Goal: Task Accomplishment & Management: Use online tool/utility

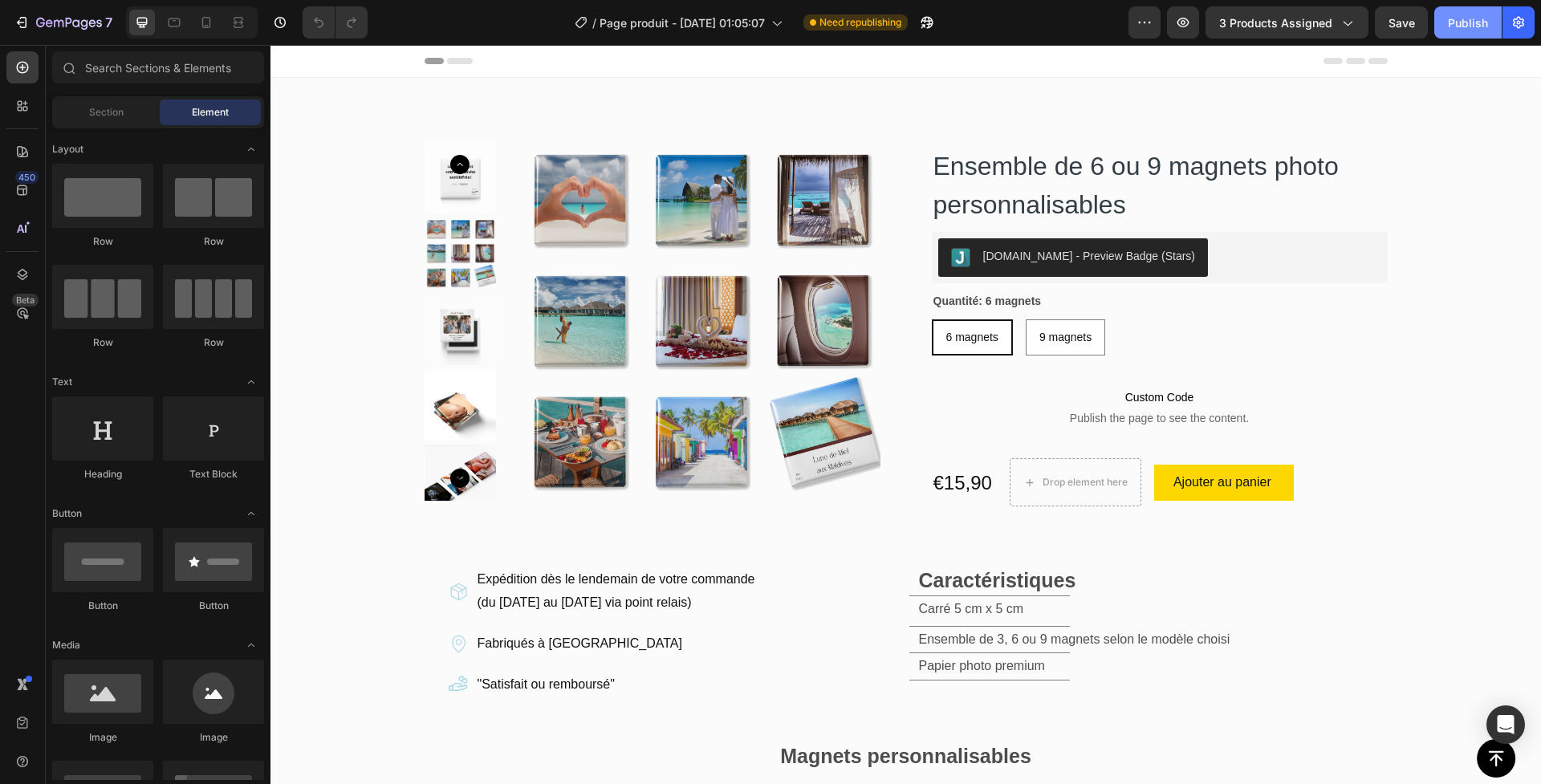
click at [1464, 23] on div "Publish" at bounding box center [1468, 23] width 40 height 17
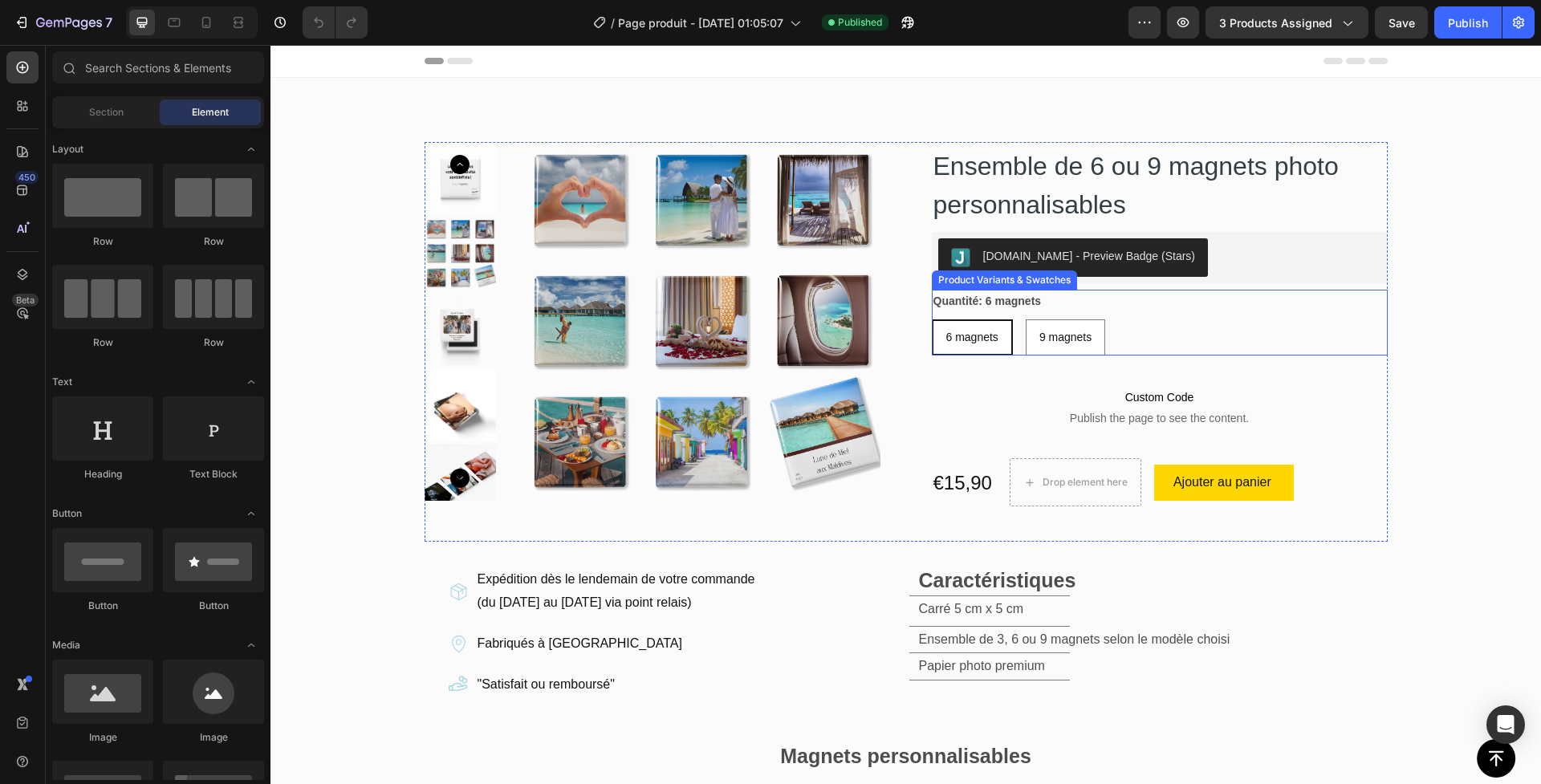
click at [1009, 298] on legend "Quantité: 6 magnets" at bounding box center [988, 301] width 112 height 23
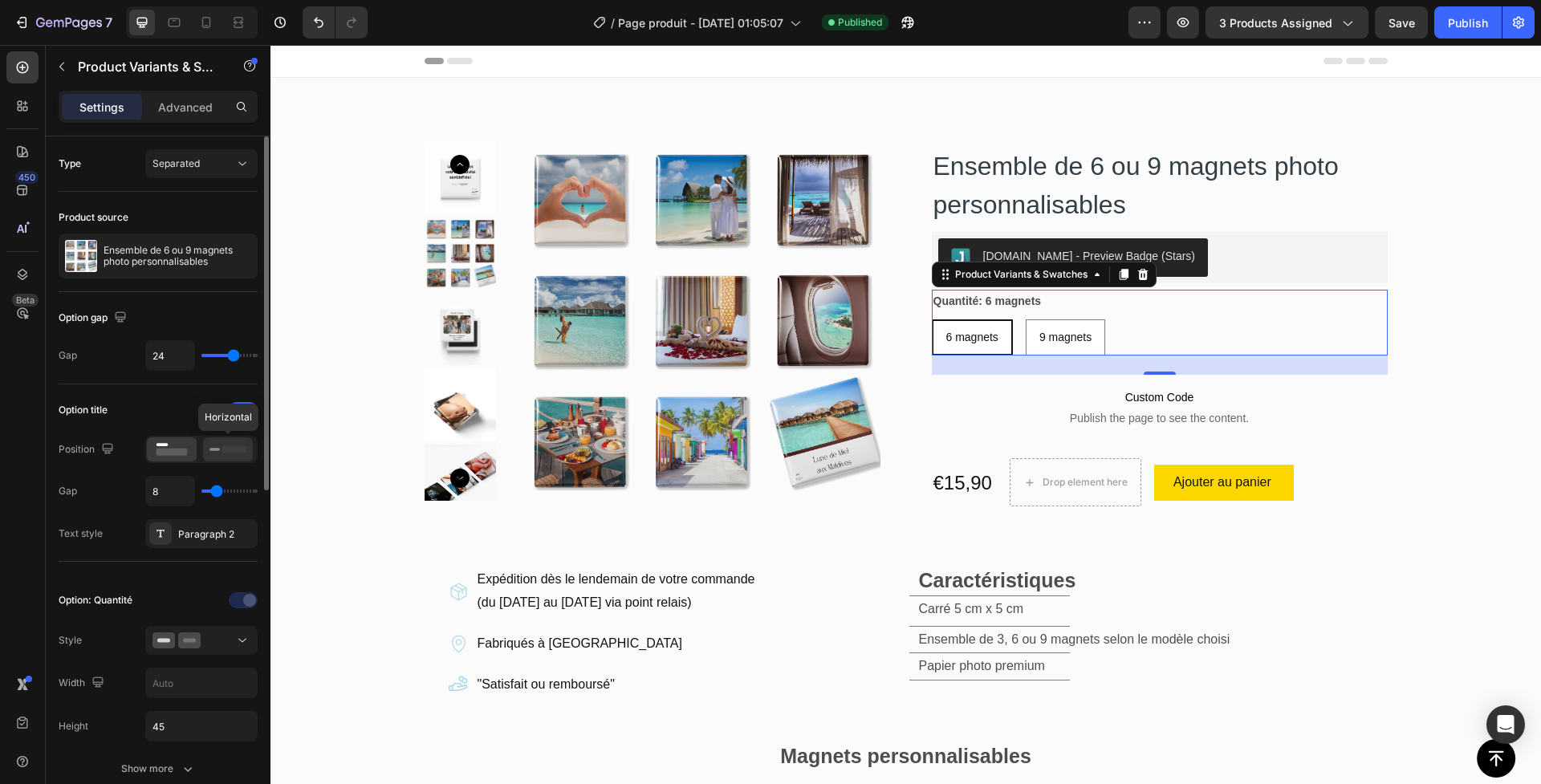
click at [218, 453] on icon at bounding box center [227, 449] width 37 height 18
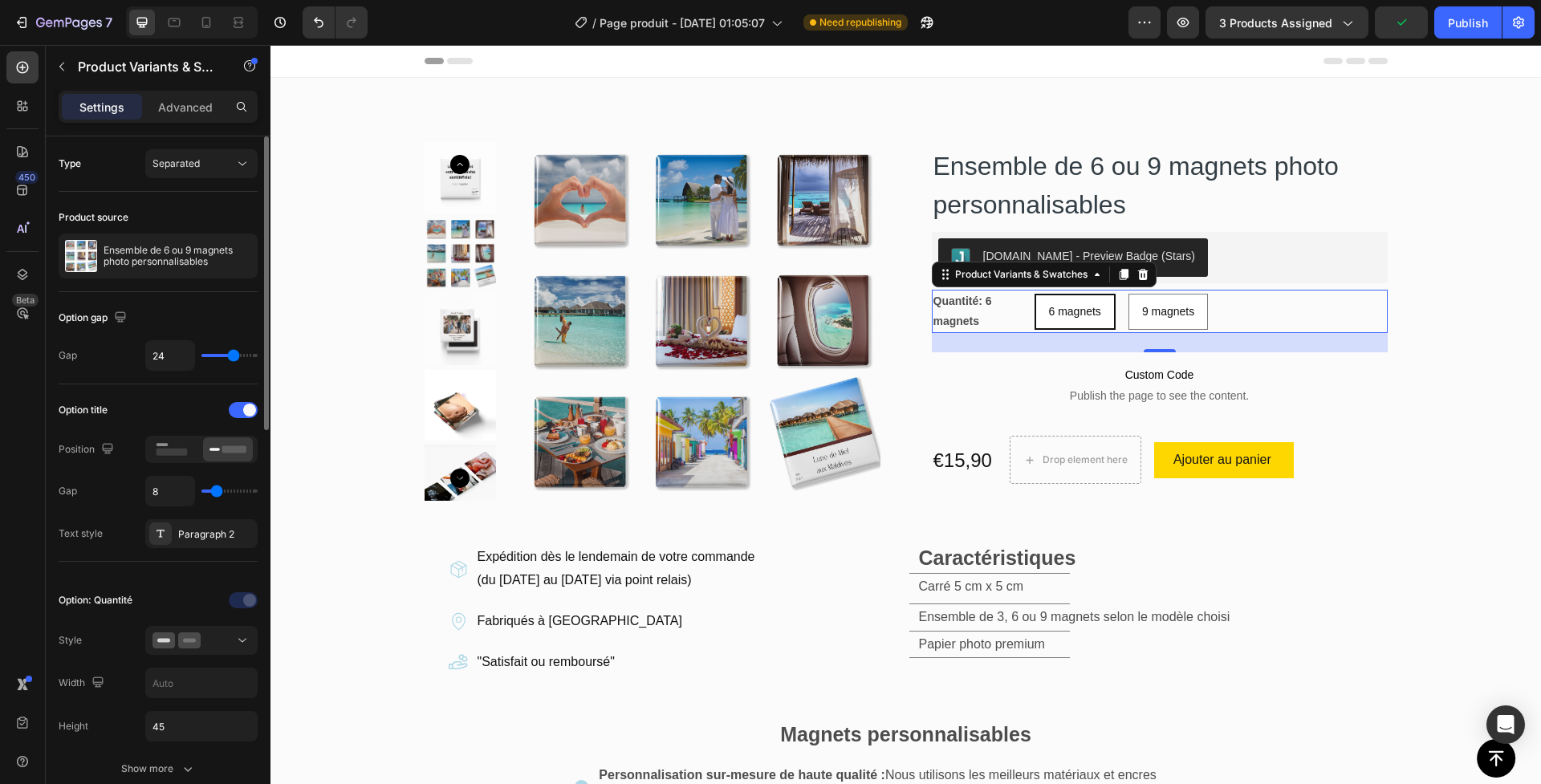
click at [126, 453] on div "Position" at bounding box center [158, 449] width 199 height 27
click at [141, 451] on div "Position" at bounding box center [158, 449] width 199 height 27
click at [150, 449] on div at bounding box center [171, 450] width 50 height 24
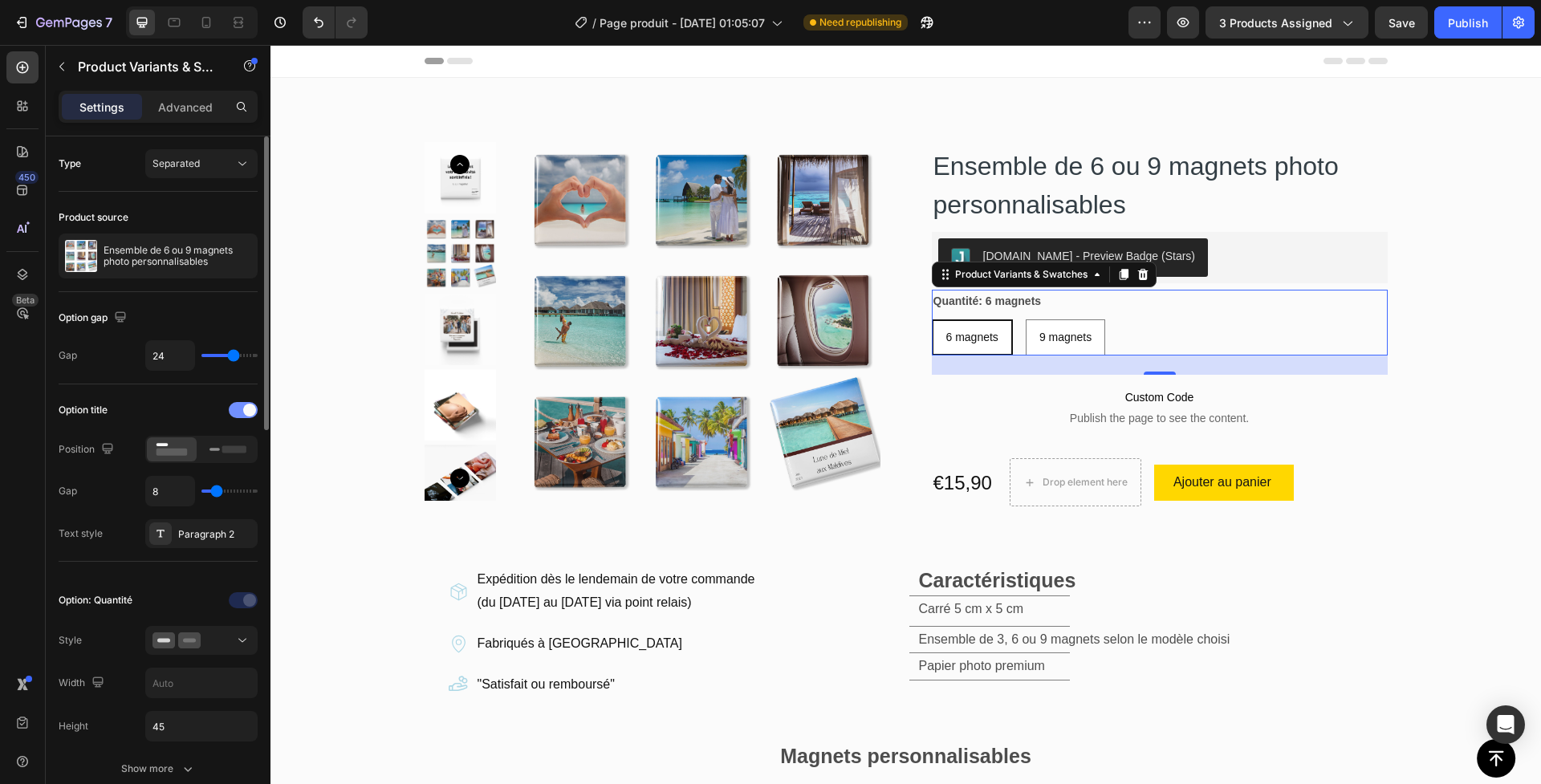
click at [243, 409] on span at bounding box center [250, 410] width 13 height 13
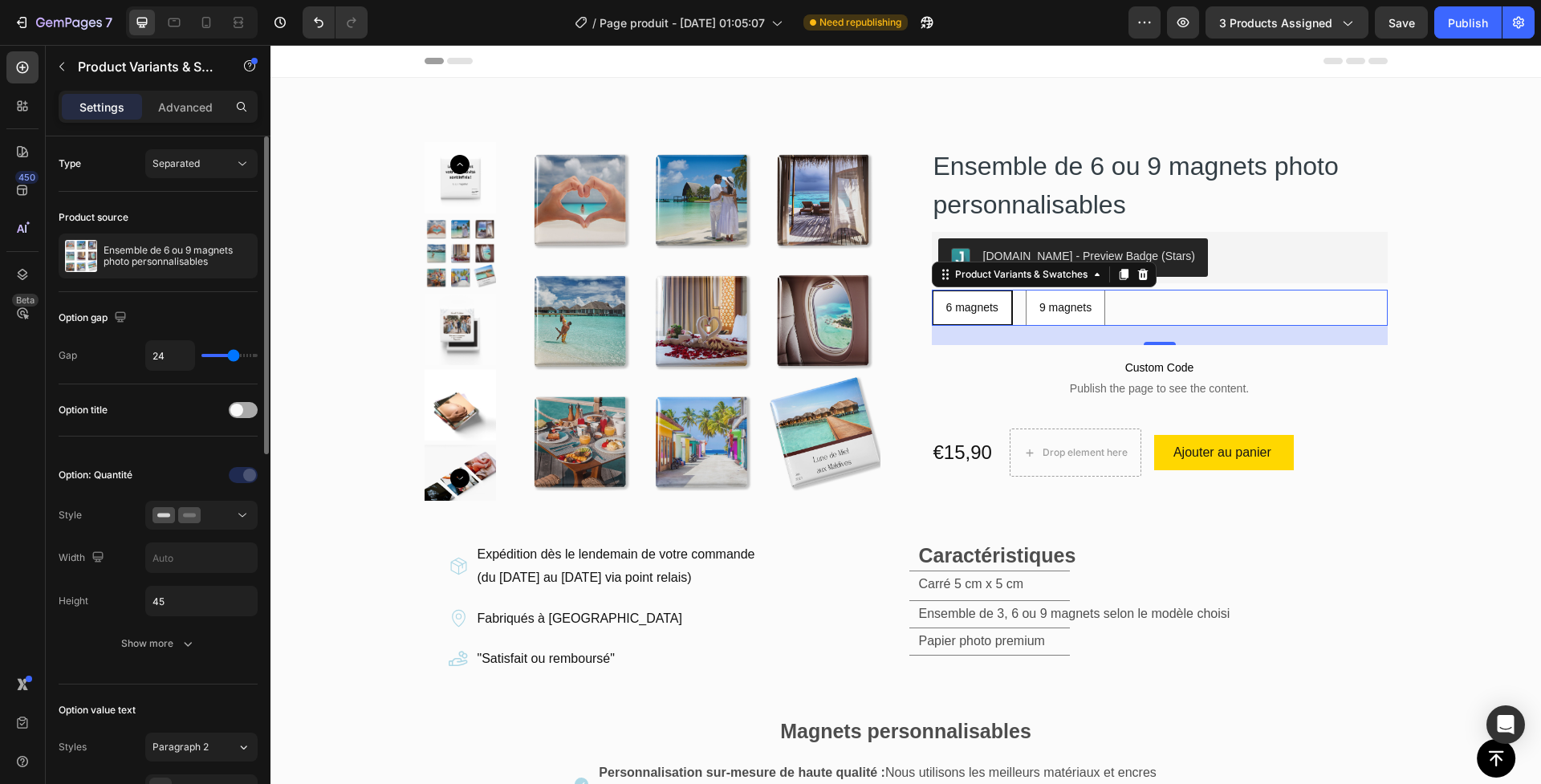
click at [240, 408] on span at bounding box center [237, 410] width 13 height 13
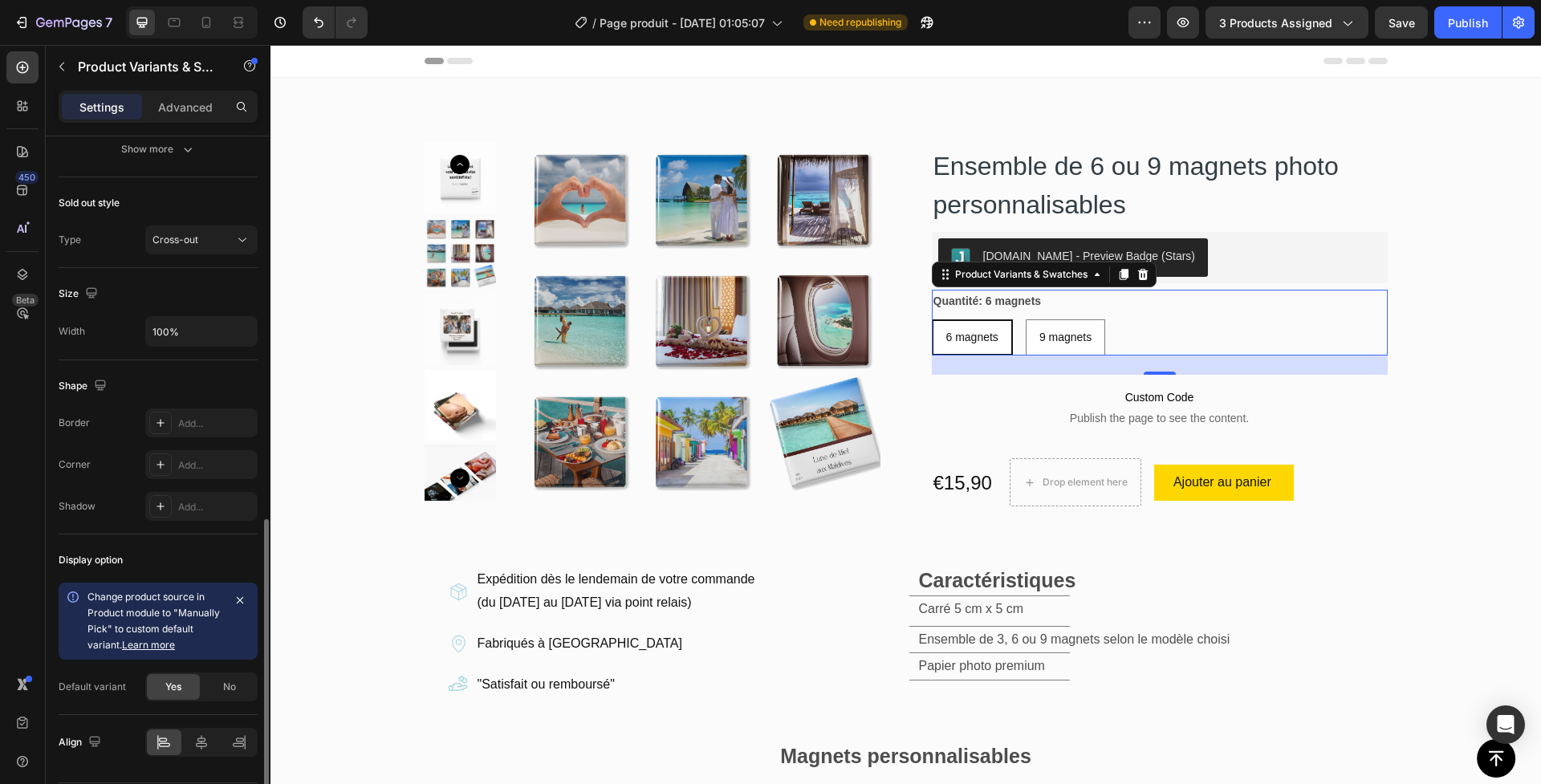
scroll to position [896, 0]
click at [224, 686] on span "No" at bounding box center [230, 683] width 13 height 14
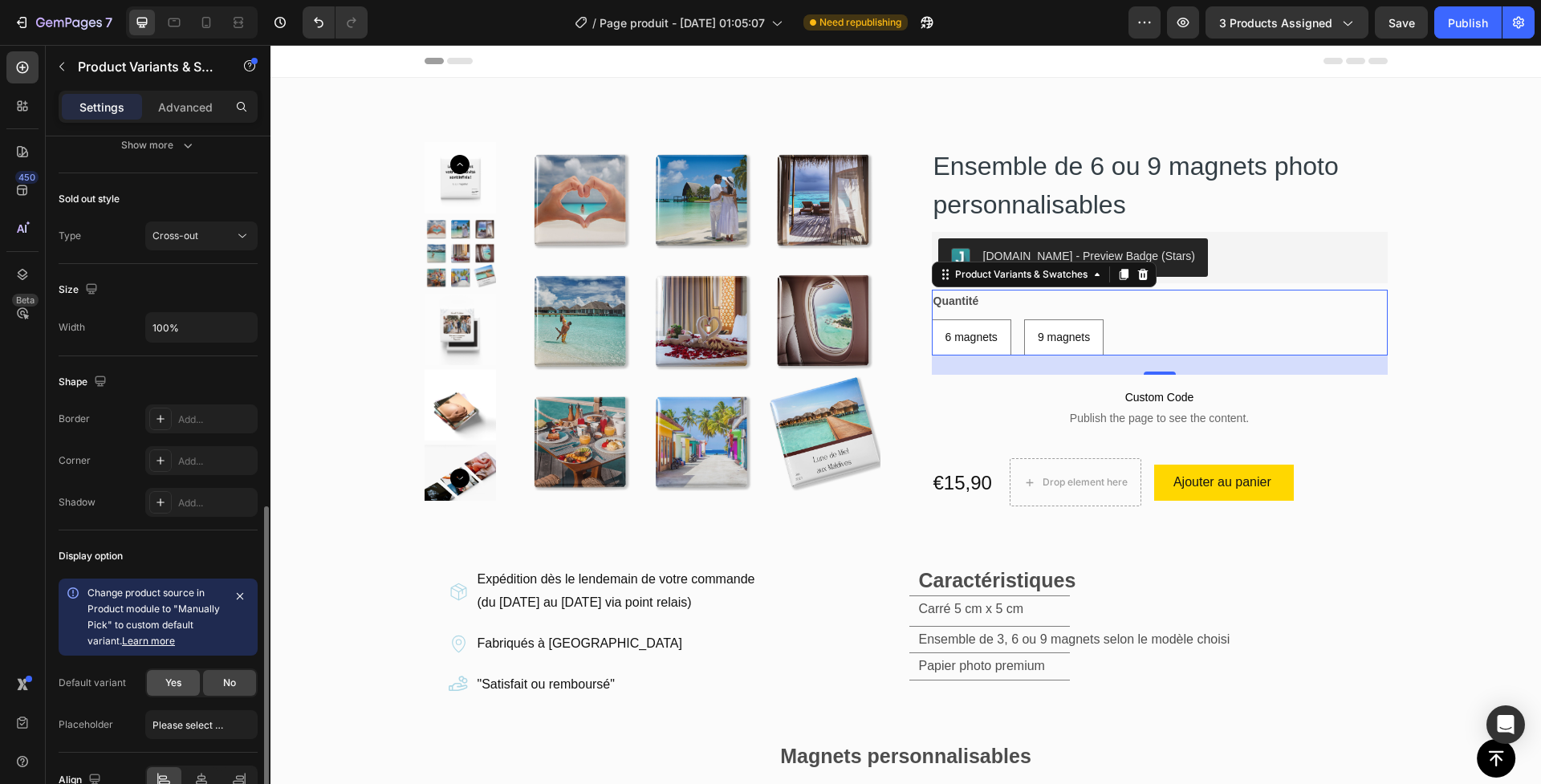
click at [168, 684] on span "Yes" at bounding box center [173, 683] width 16 height 14
click at [233, 685] on span "No" at bounding box center [230, 683] width 13 height 14
radio input "false"
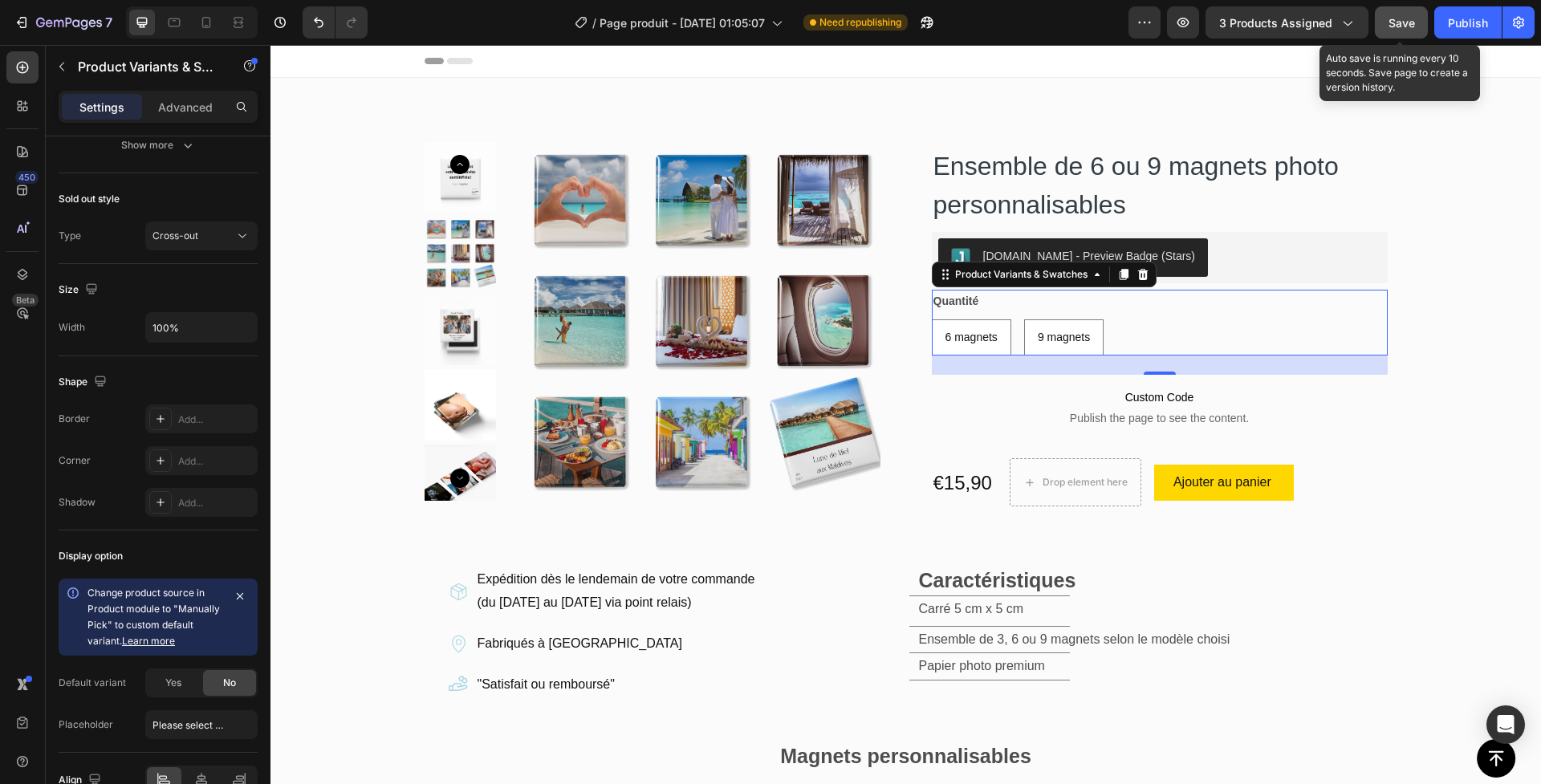
click at [1411, 32] on button "Save" at bounding box center [1401, 23] width 53 height 32
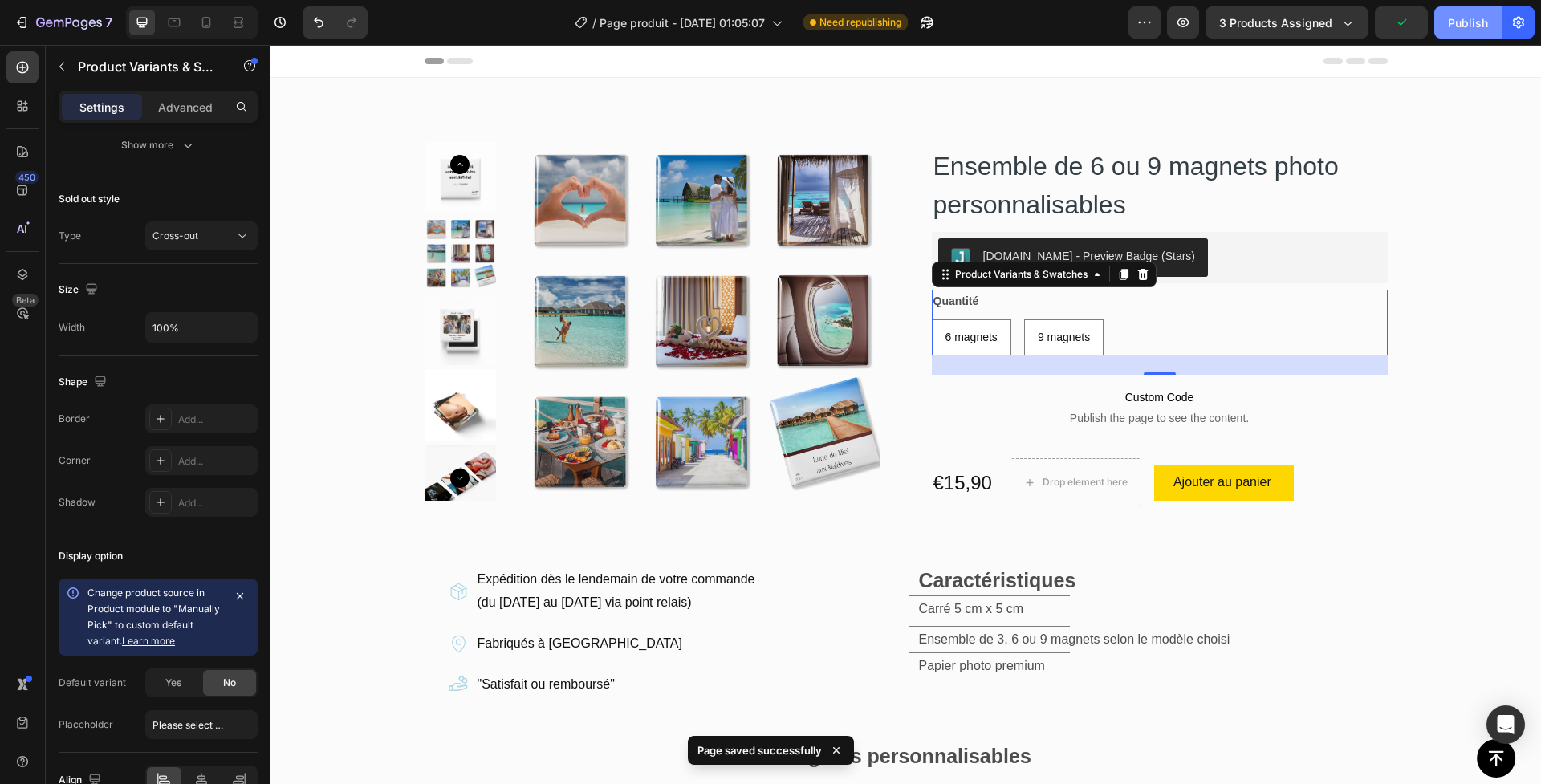
click at [1467, 30] on div "Publish" at bounding box center [1468, 23] width 40 height 17
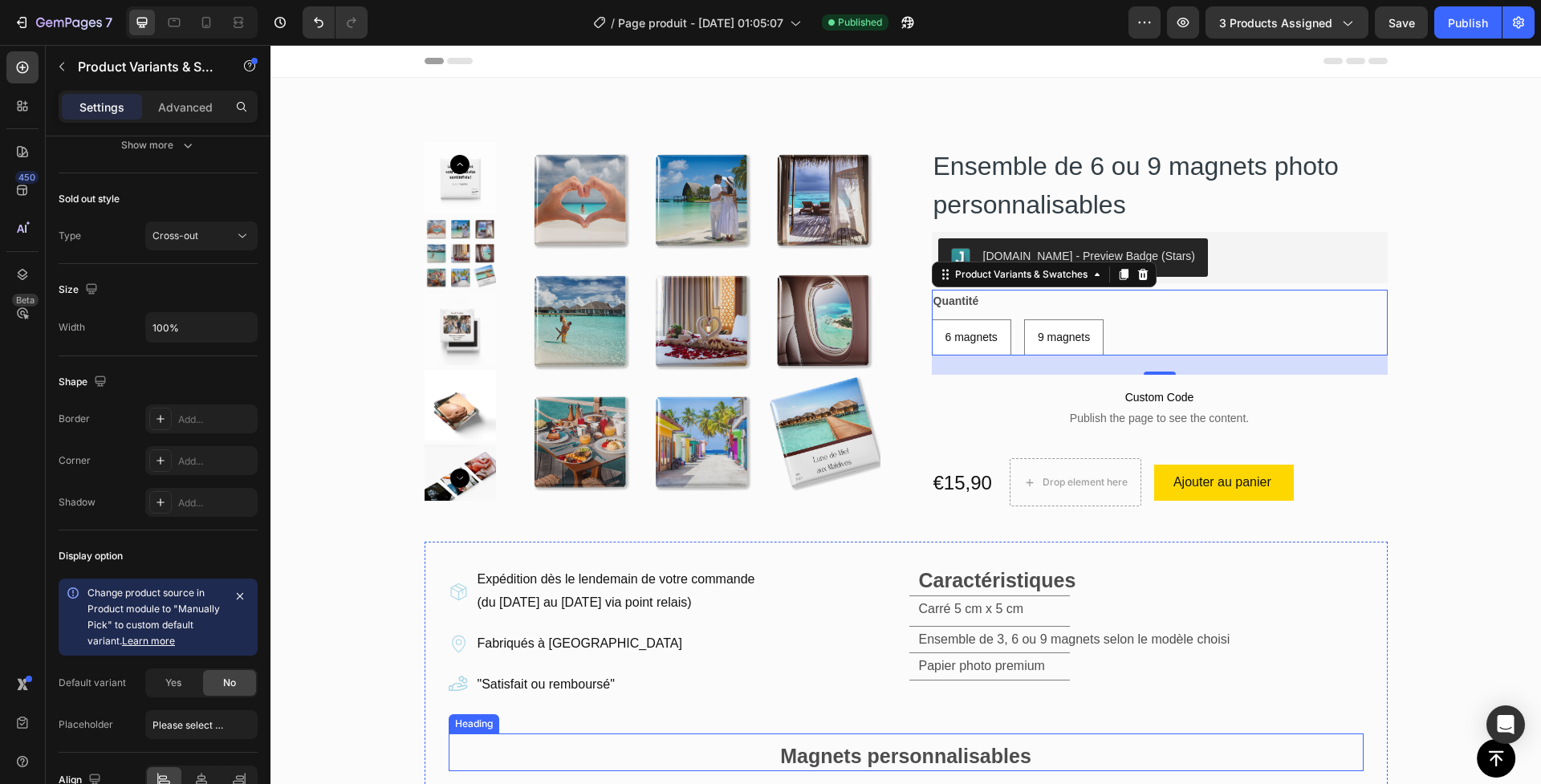
scroll to position [0, 0]
click at [58, 64] on icon "button" at bounding box center [62, 67] width 13 height 13
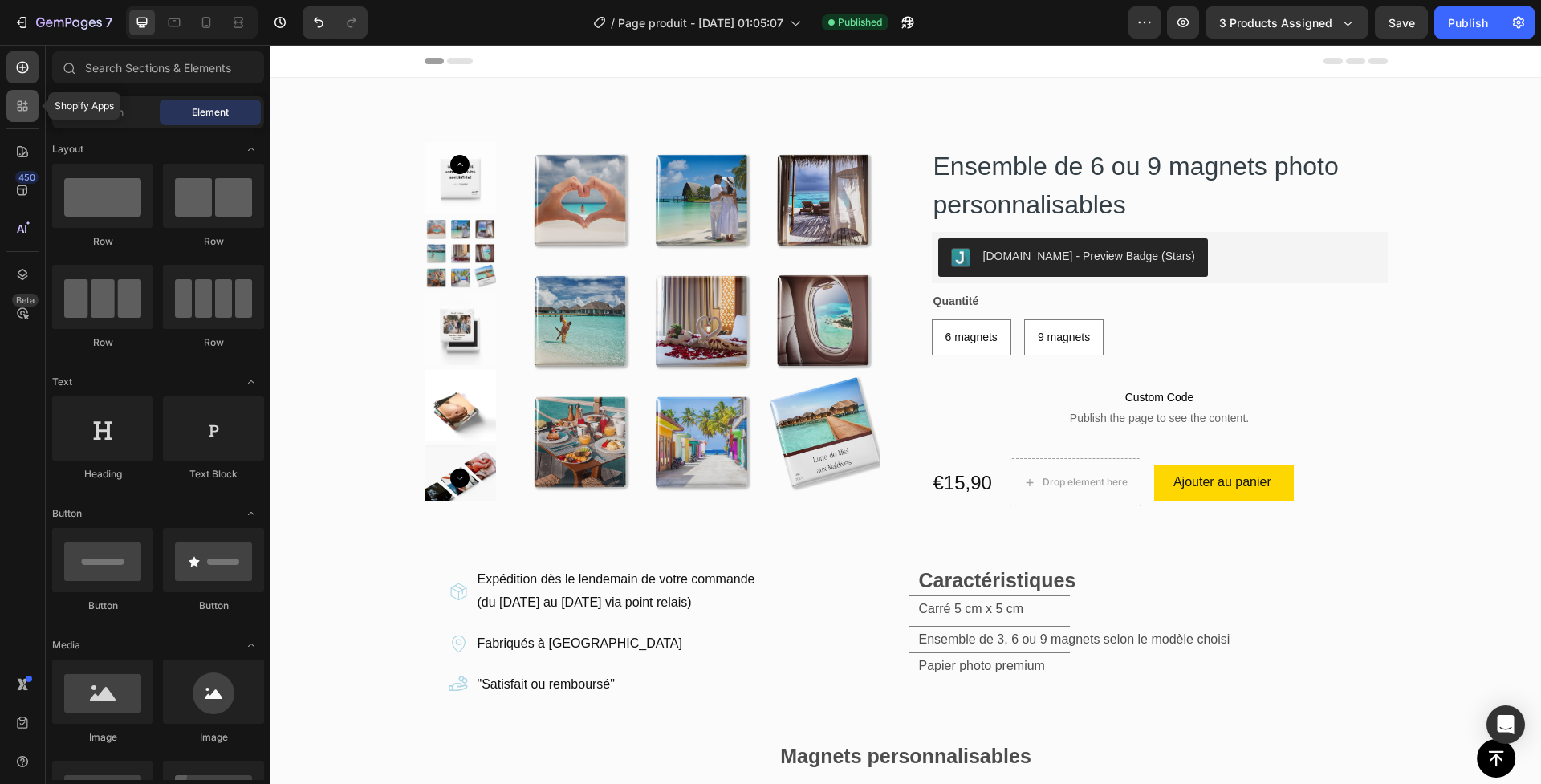
click at [23, 99] on icon at bounding box center [22, 105] width 16 height 16
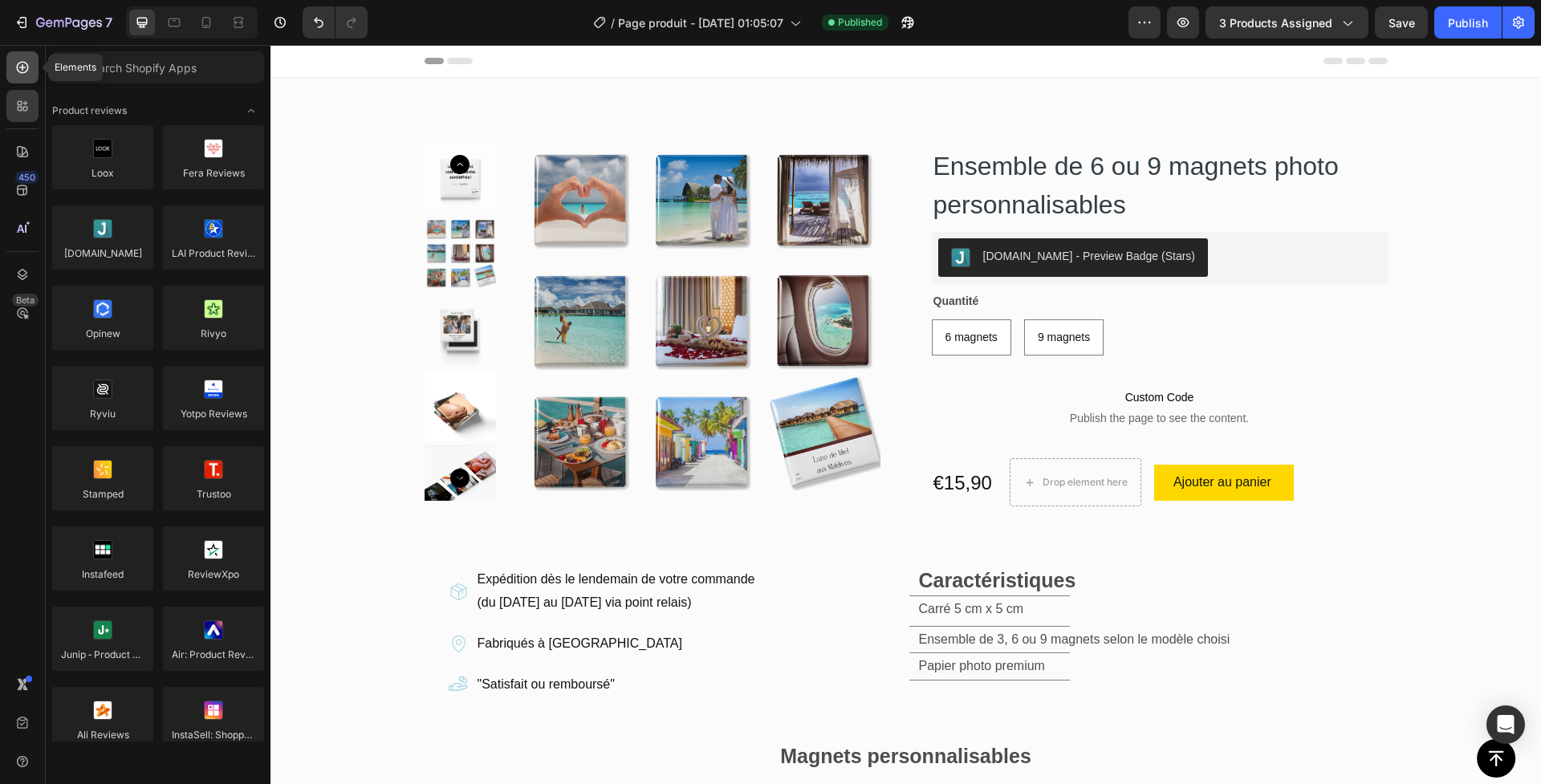
click at [20, 74] on icon at bounding box center [22, 67] width 16 height 16
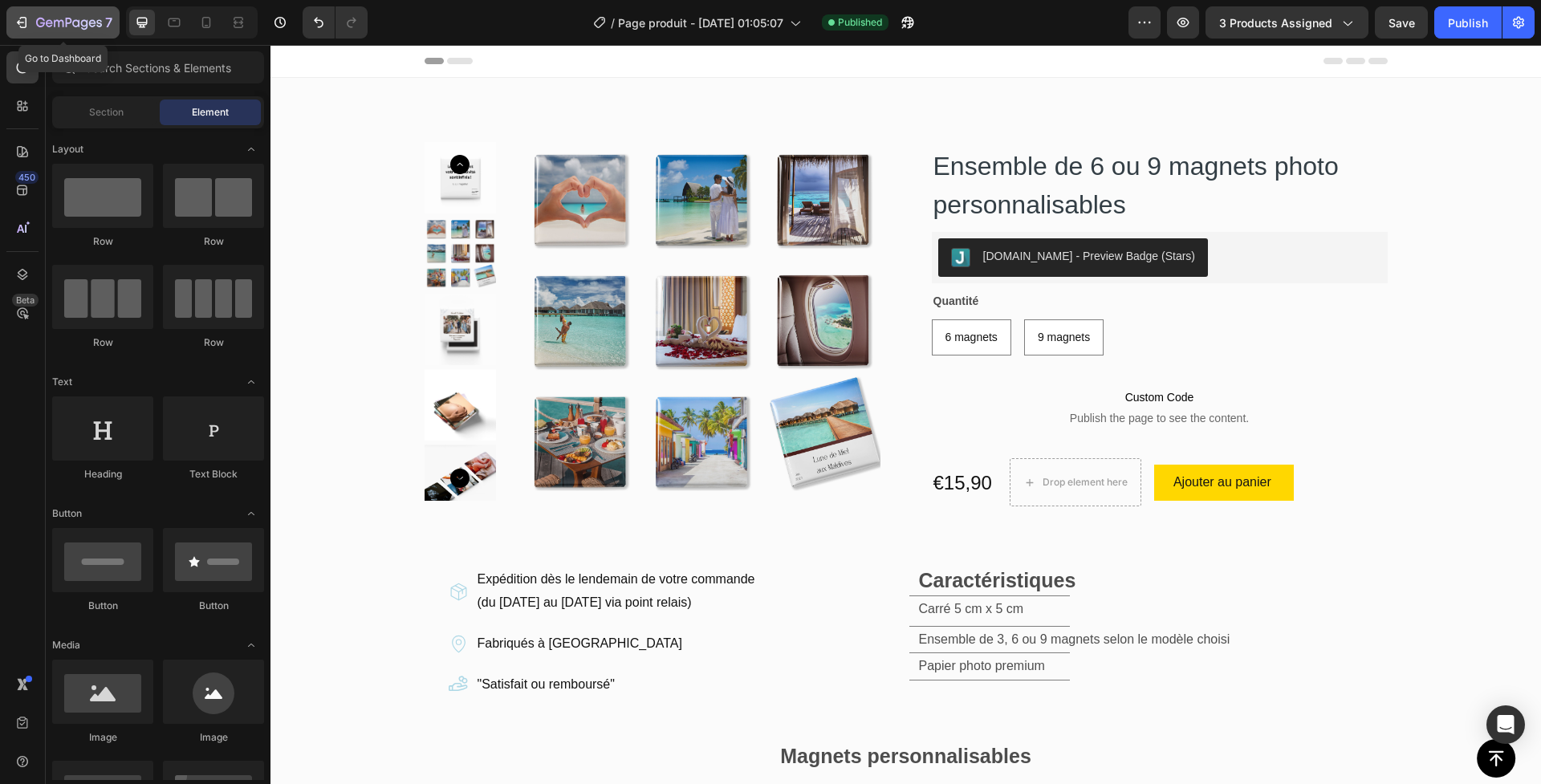
click at [49, 23] on icon "button" at bounding box center [50, 23] width 8 height 8
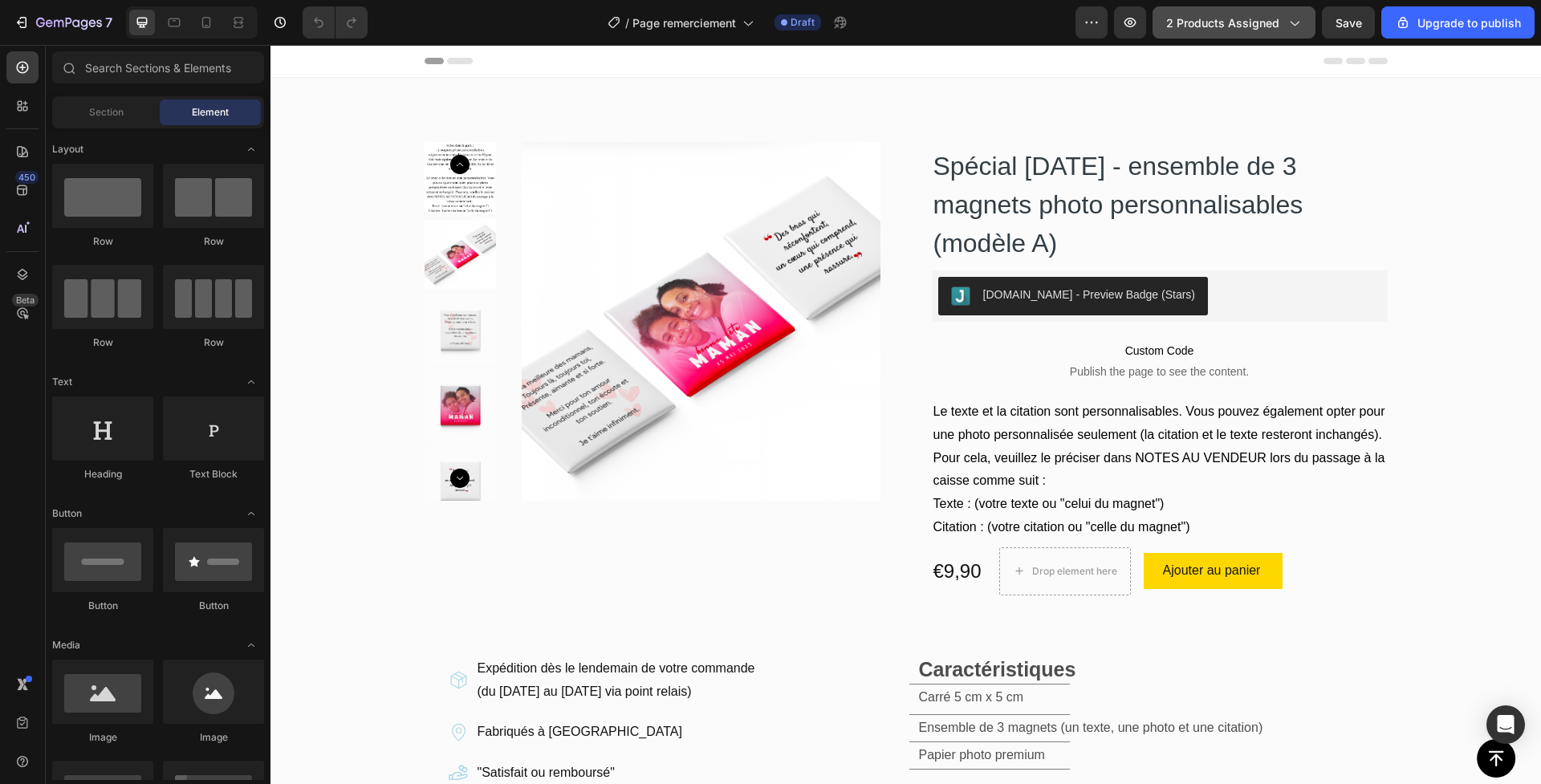
click at [1196, 14] on span "2 products assigned" at bounding box center [1223, 23] width 114 height 17
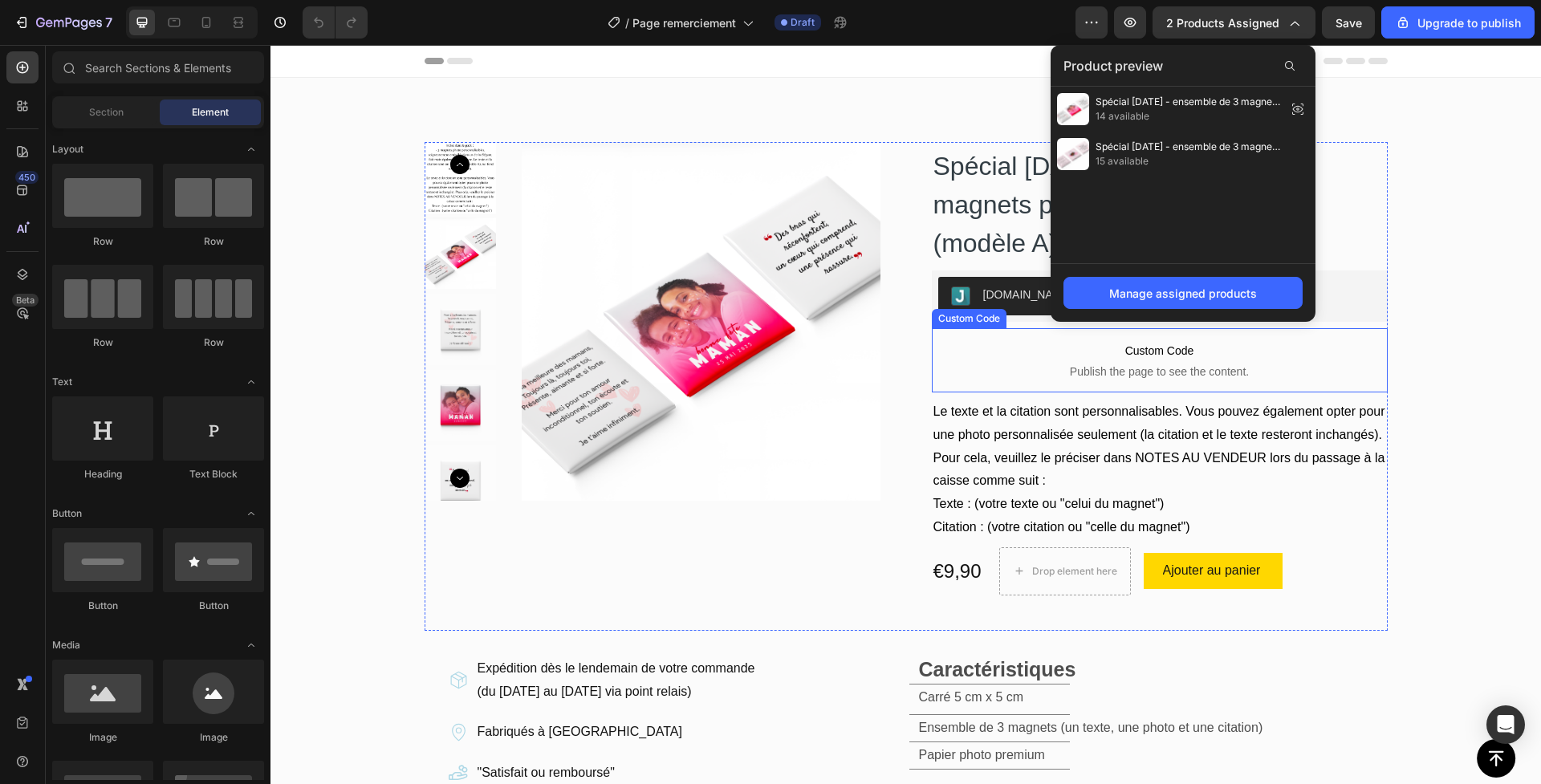
click at [998, 389] on p "Custom Code Publish the page to see the content." at bounding box center [1161, 361] width 456 height 64
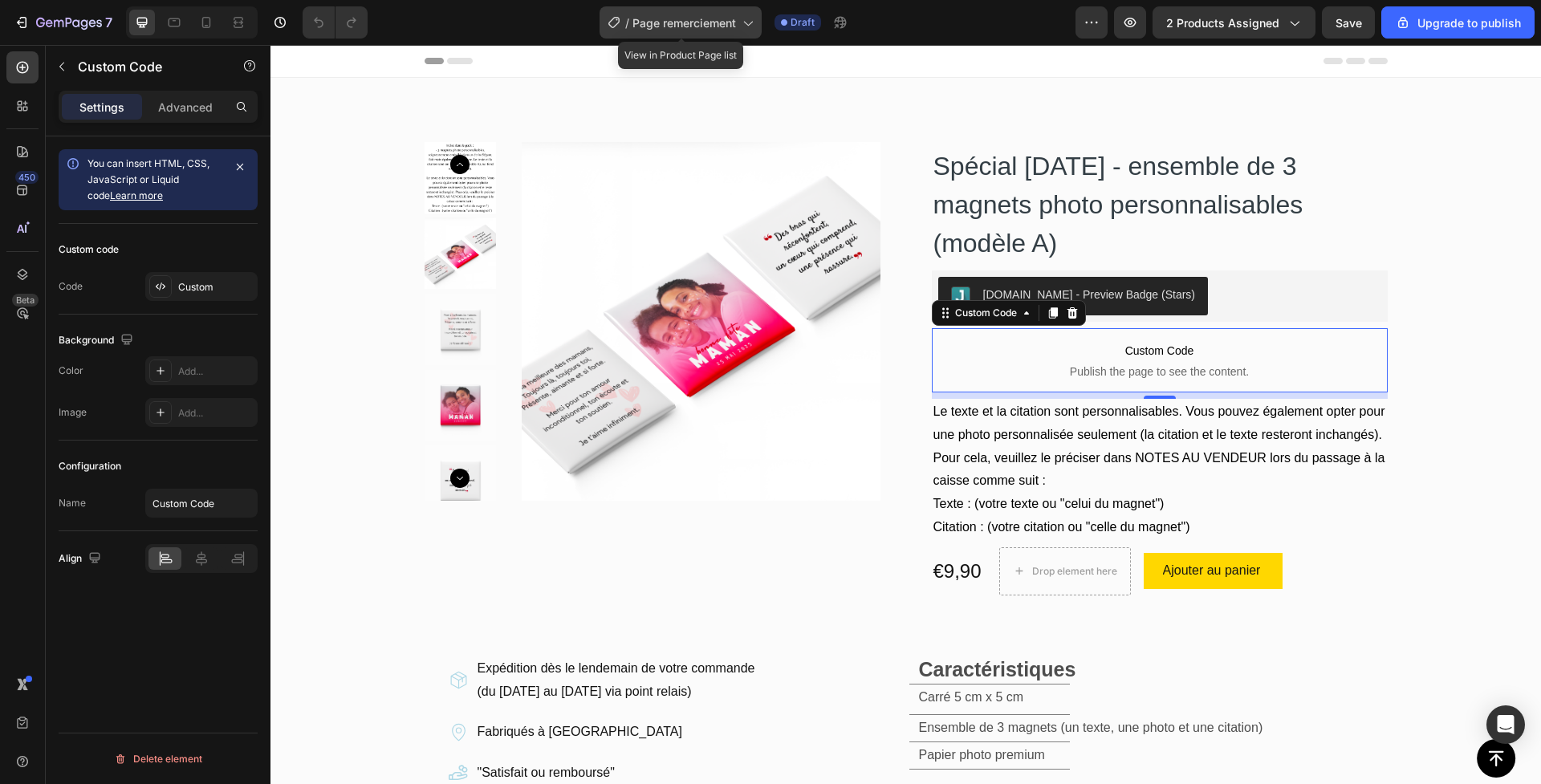
click at [749, 23] on icon at bounding box center [747, 23] width 8 height 5
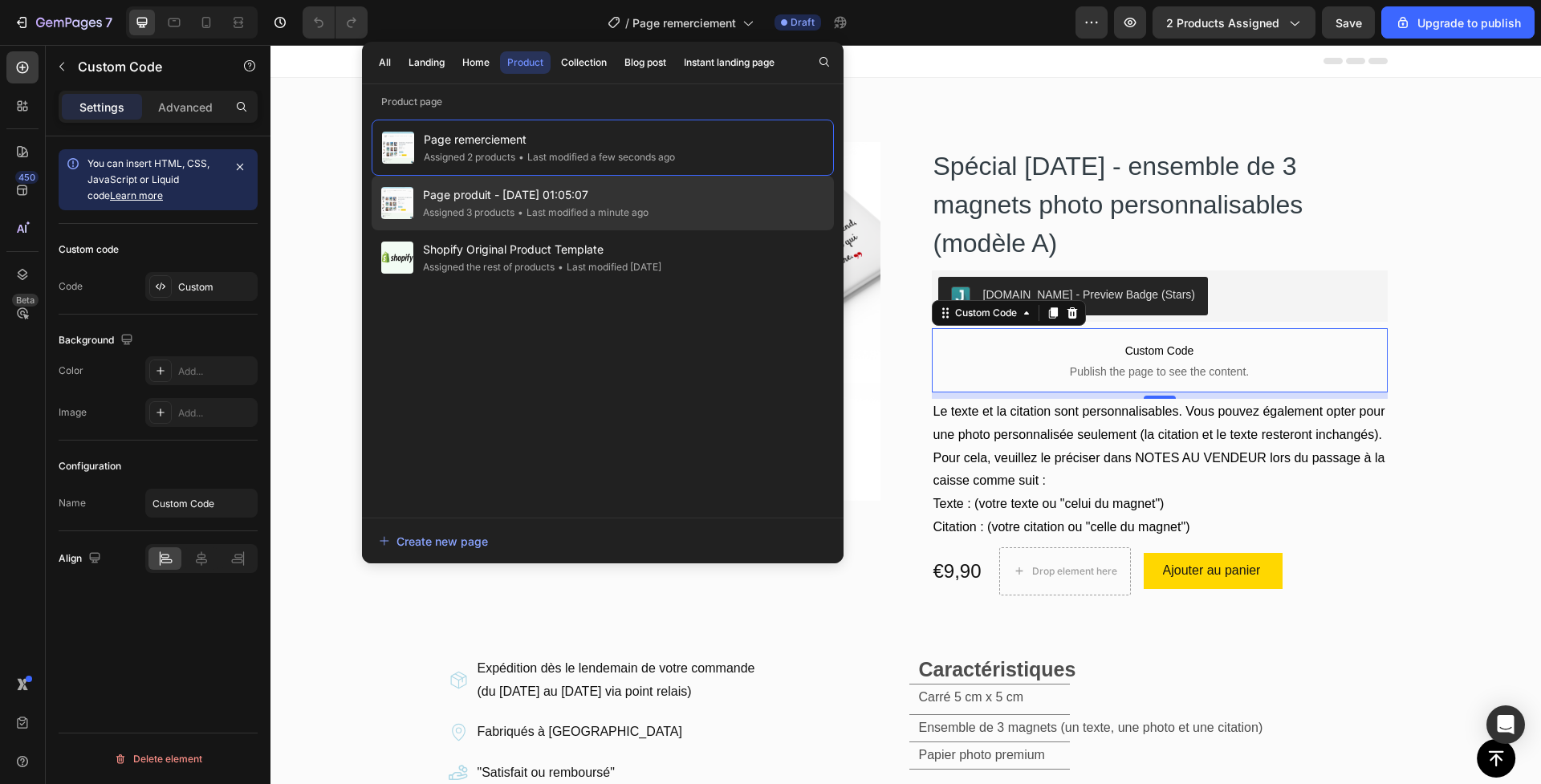
click at [518, 202] on span "Page produit - [DATE] 01:05:07" at bounding box center [536, 194] width 225 height 20
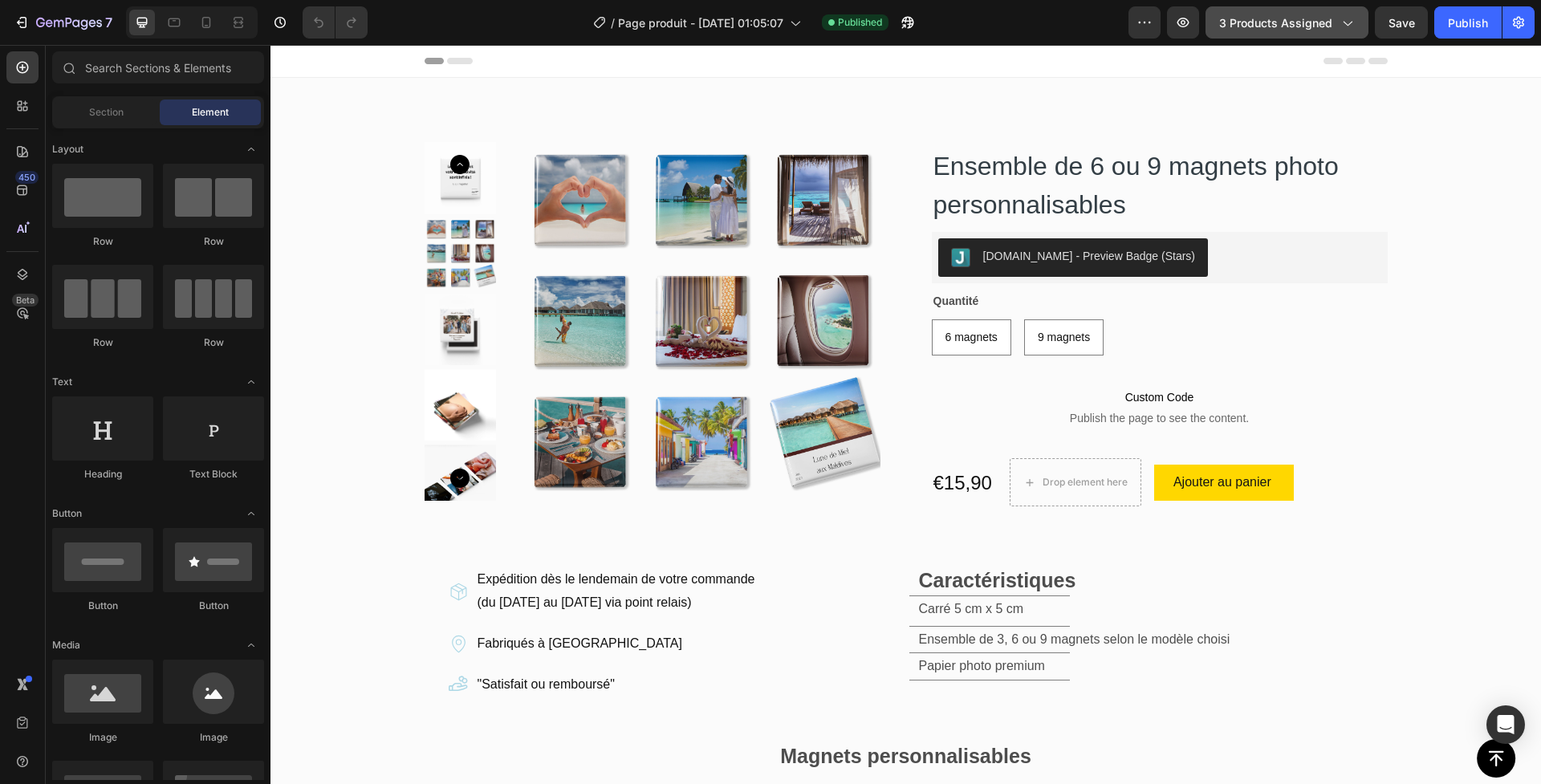
click at [1298, 9] on button "3 products assigned" at bounding box center [1287, 23] width 163 height 32
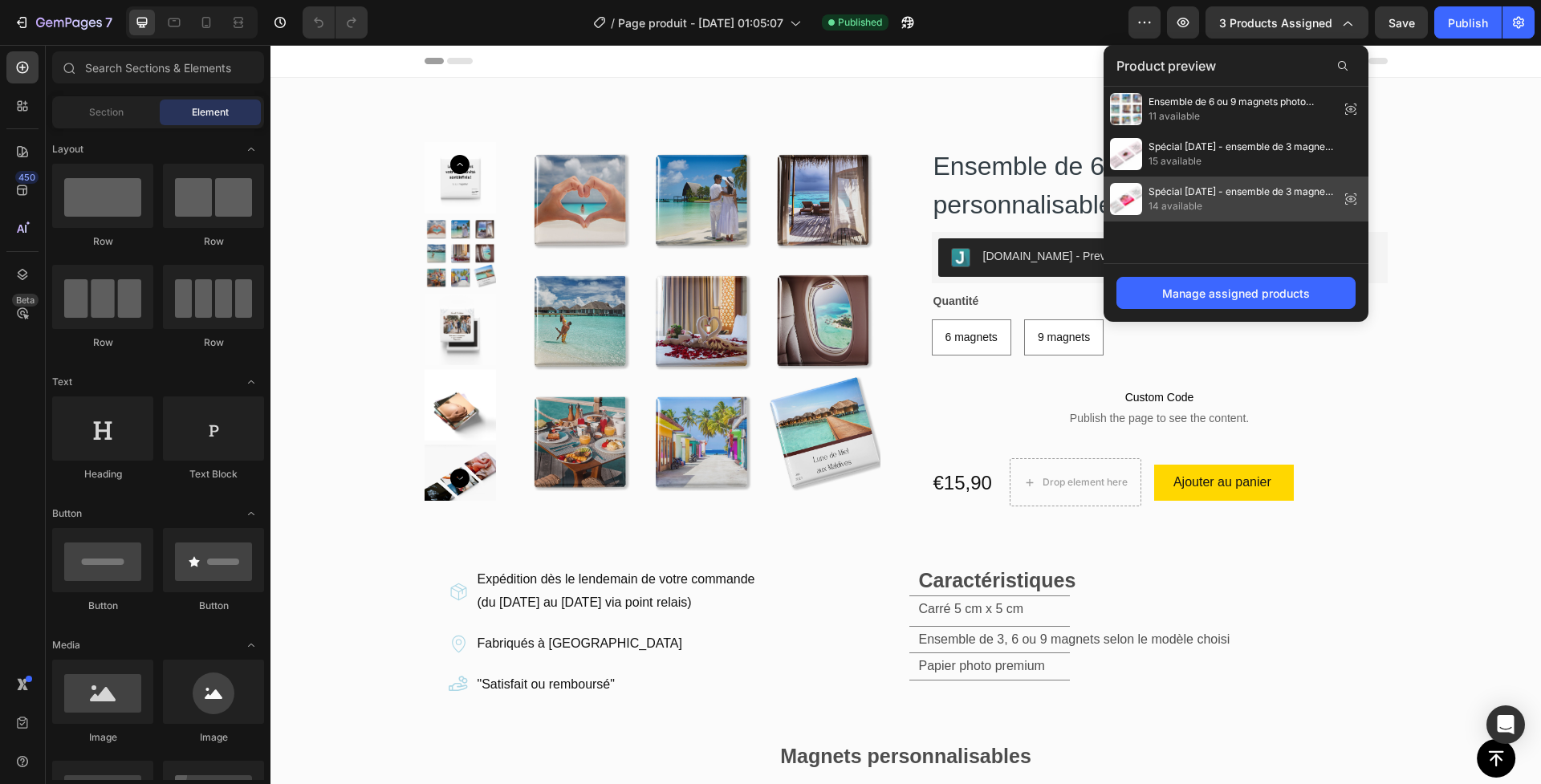
click at [1352, 198] on icon at bounding box center [1350, 198] width 3 height 3
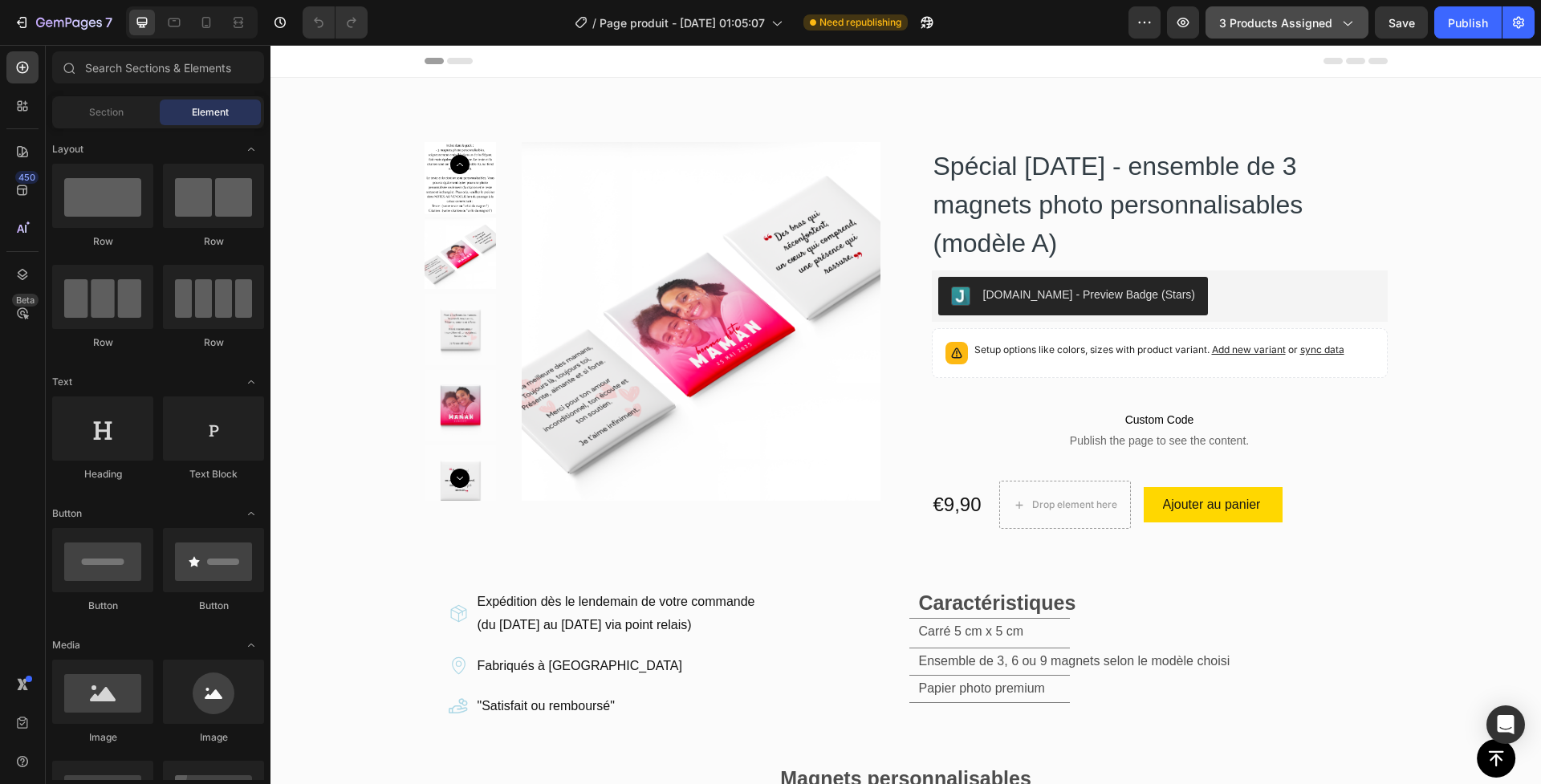
click at [1315, 26] on span "3 products assigned" at bounding box center [1276, 23] width 114 height 17
click at [89, 20] on icon "button" at bounding box center [69, 23] width 66 height 14
